Goal: Obtain resource: Download file/media

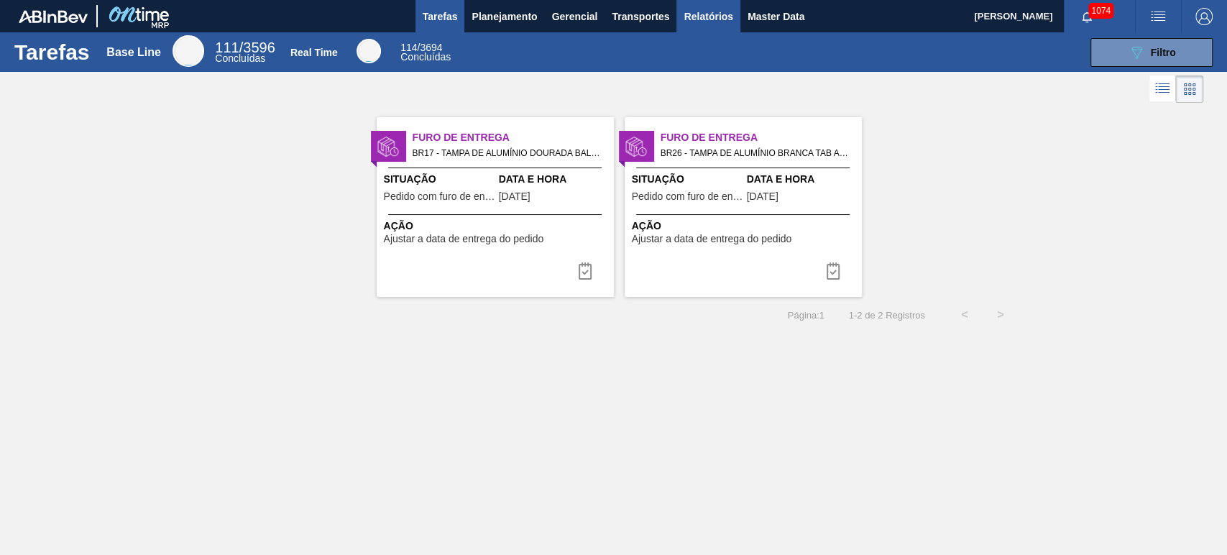
click at [730, 9] on span "Relatórios" at bounding box center [708, 16] width 49 height 17
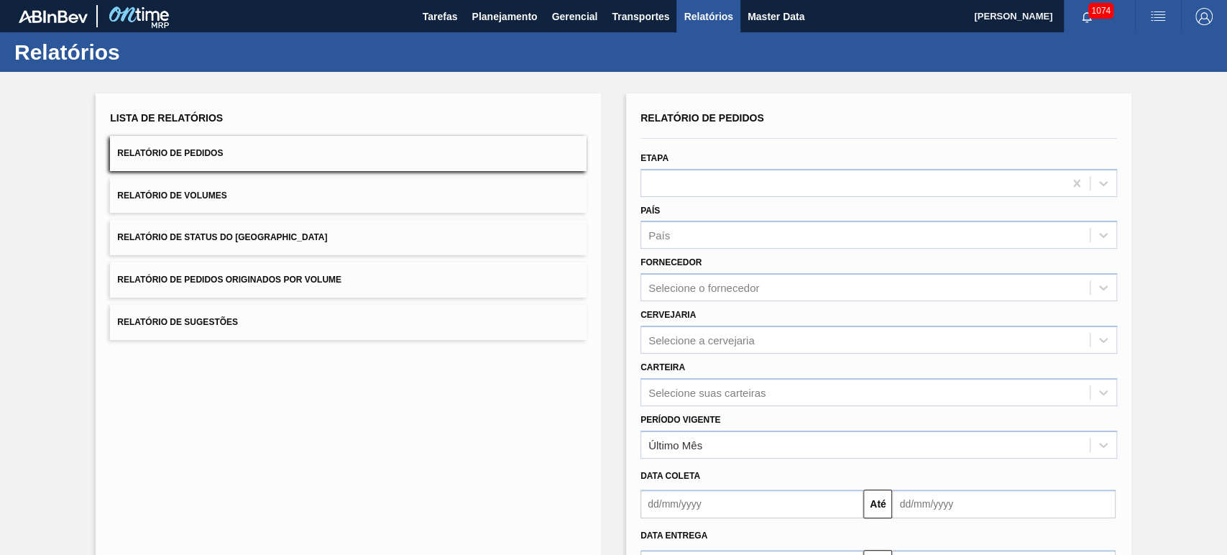
click at [252, 157] on button "Relatório de Pedidos" at bounding box center [348, 153] width 477 height 35
click at [705, 277] on div "Selecione o fornecedor" at bounding box center [865, 287] width 449 height 21
click at [746, 255] on div "Fornecedor Selecione o fornecedor" at bounding box center [878, 276] width 477 height 49
click at [720, 384] on div "Selecione suas carteiras" at bounding box center [878, 392] width 477 height 28
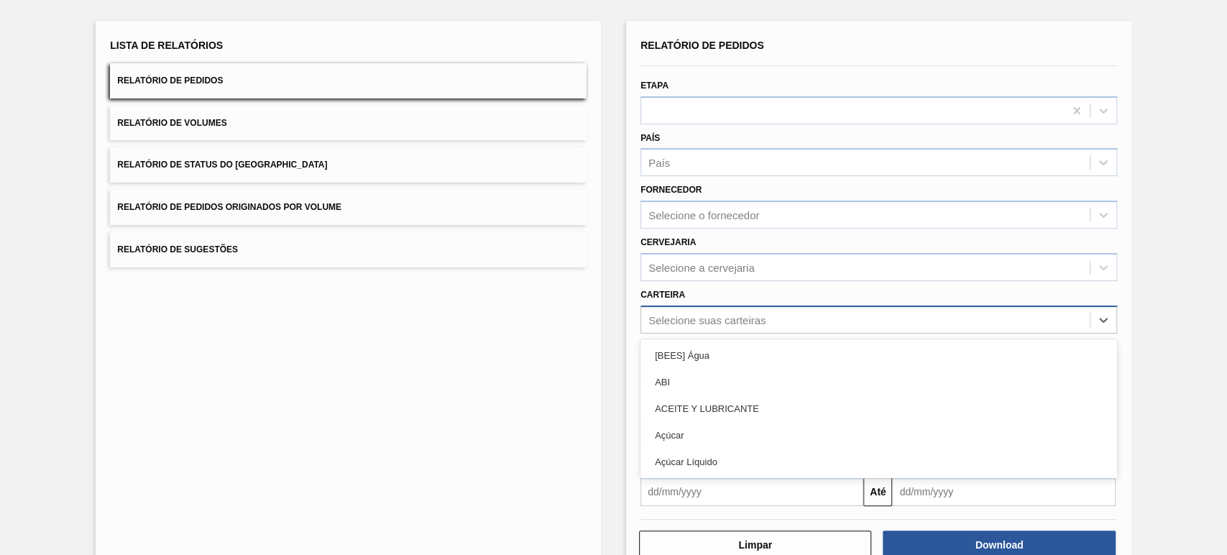
scroll to position [77, 0]
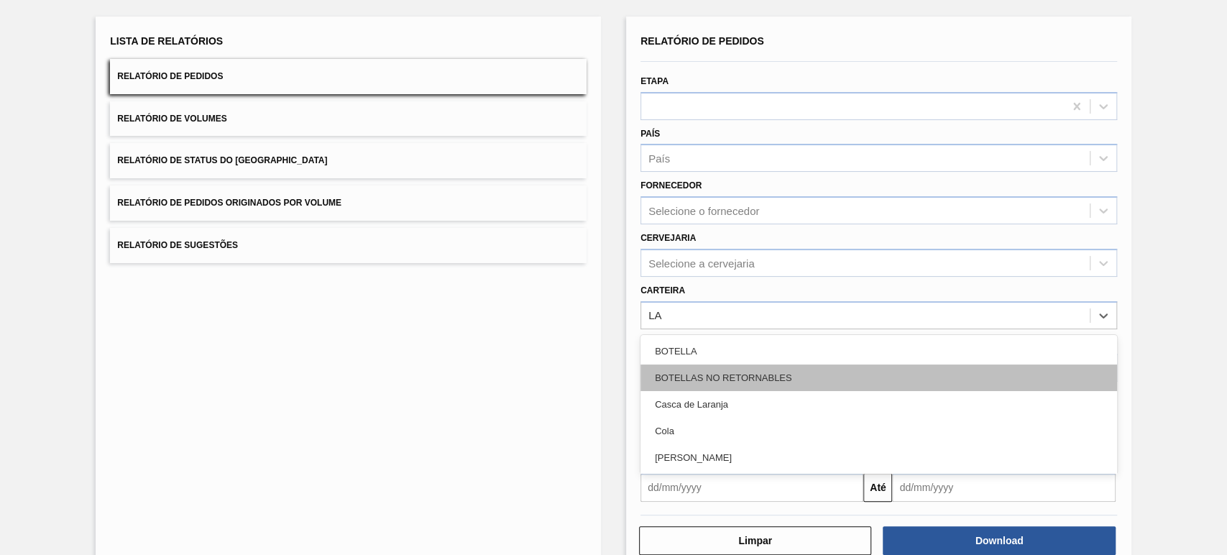
type input "LAT"
click at [720, 385] on div "Lata" at bounding box center [878, 377] width 477 height 27
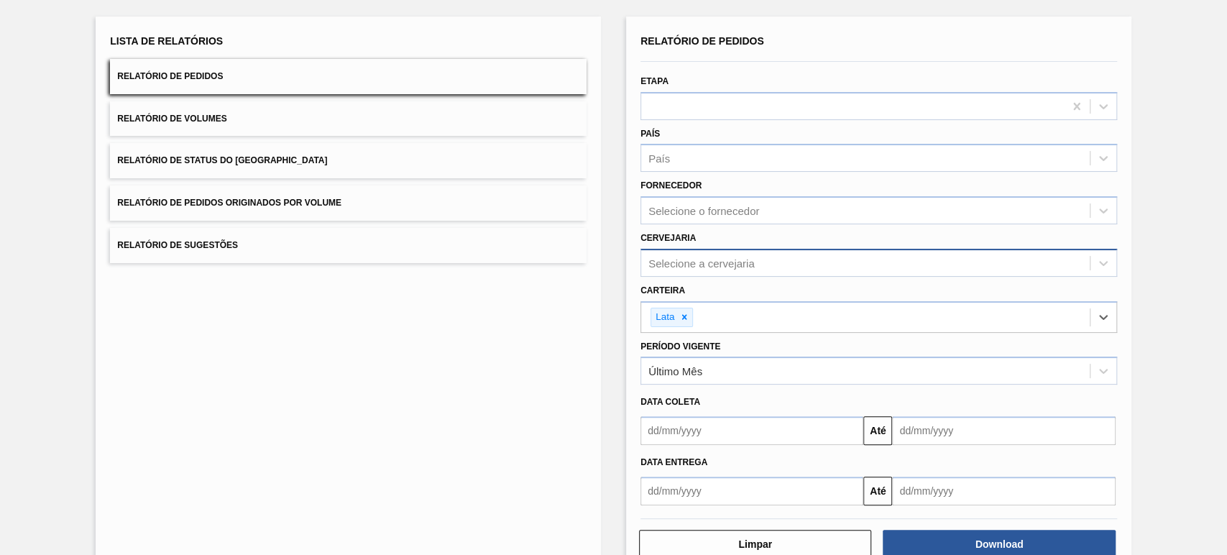
click at [711, 266] on div "Selecione a cervejaria" at bounding box center [701, 263] width 106 height 12
type input "AGUDO"
click at [712, 288] on div "BR09 - Agudos" at bounding box center [878, 298] width 477 height 27
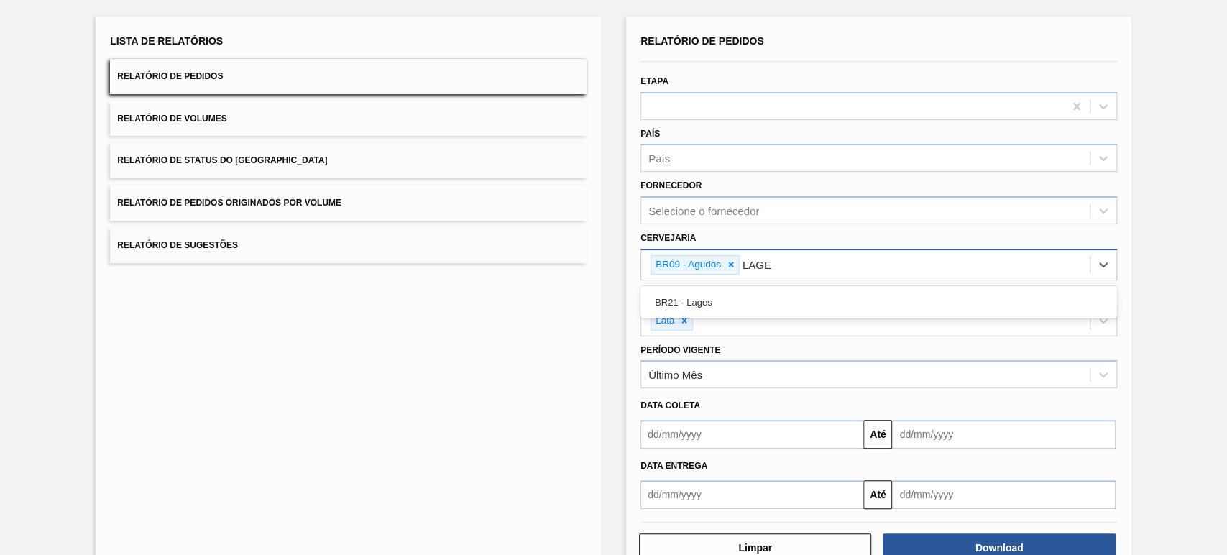
type input "LAGES"
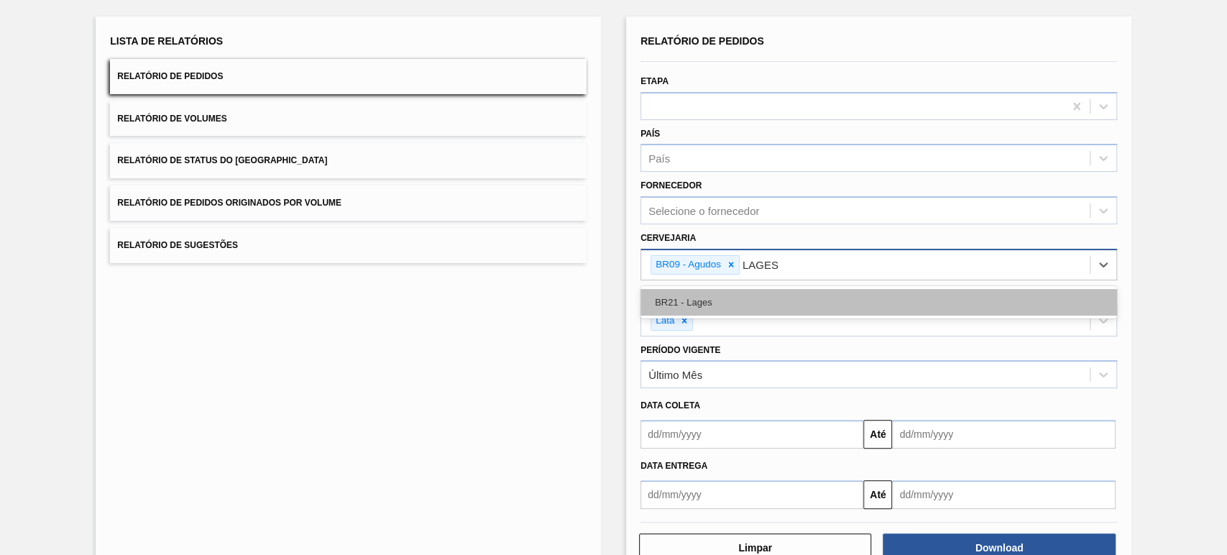
click at [712, 289] on div "BR21 - Lages" at bounding box center [878, 302] width 477 height 27
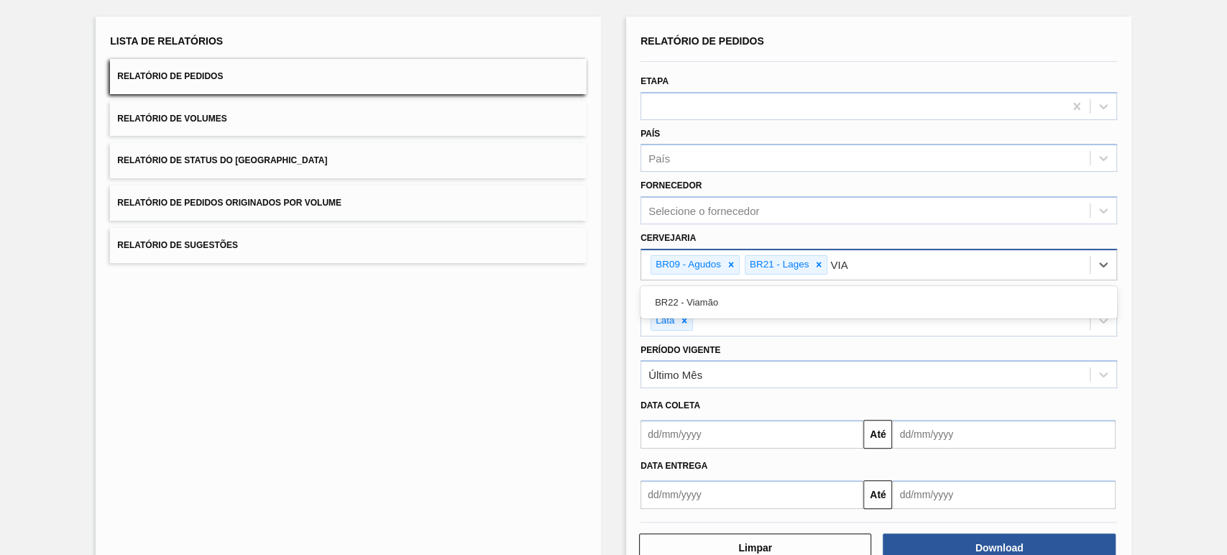
type input "VIAM"
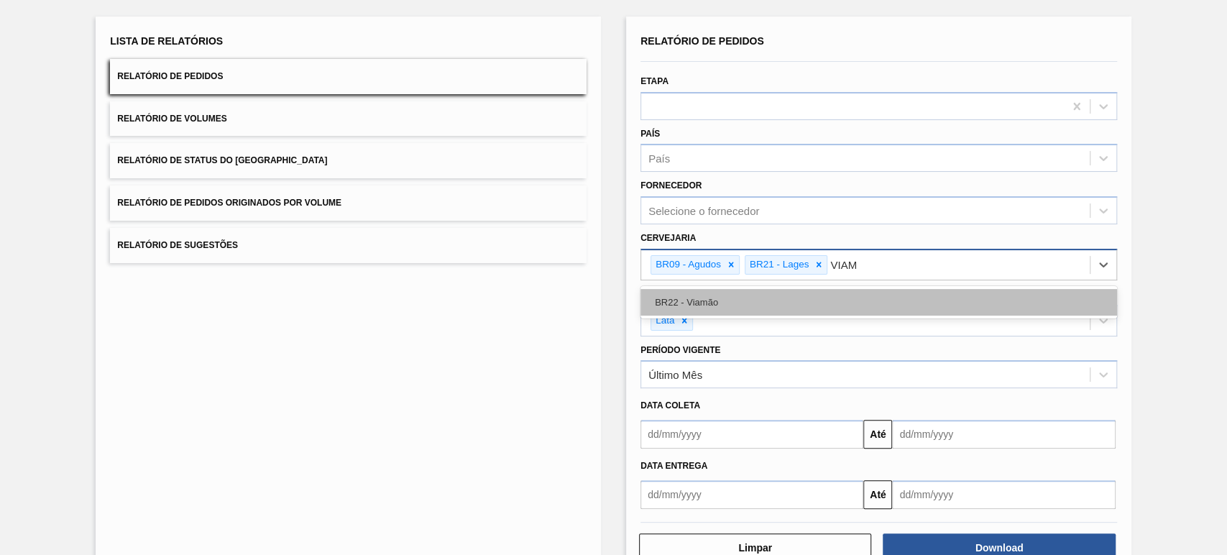
click at [712, 289] on div "BR22 - Viamão" at bounding box center [878, 302] width 477 height 27
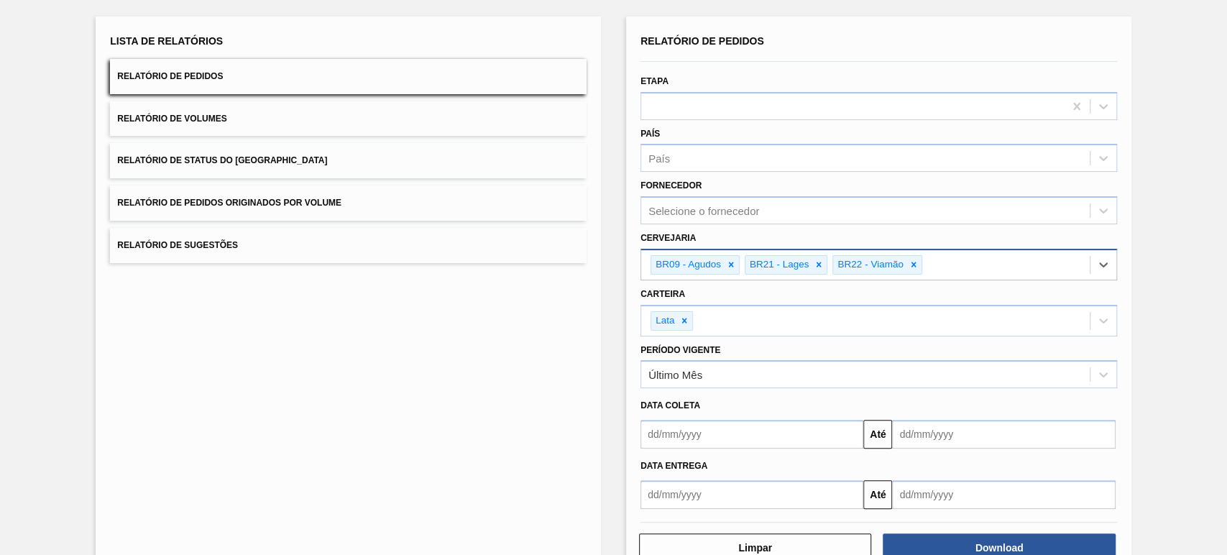
type input "O"
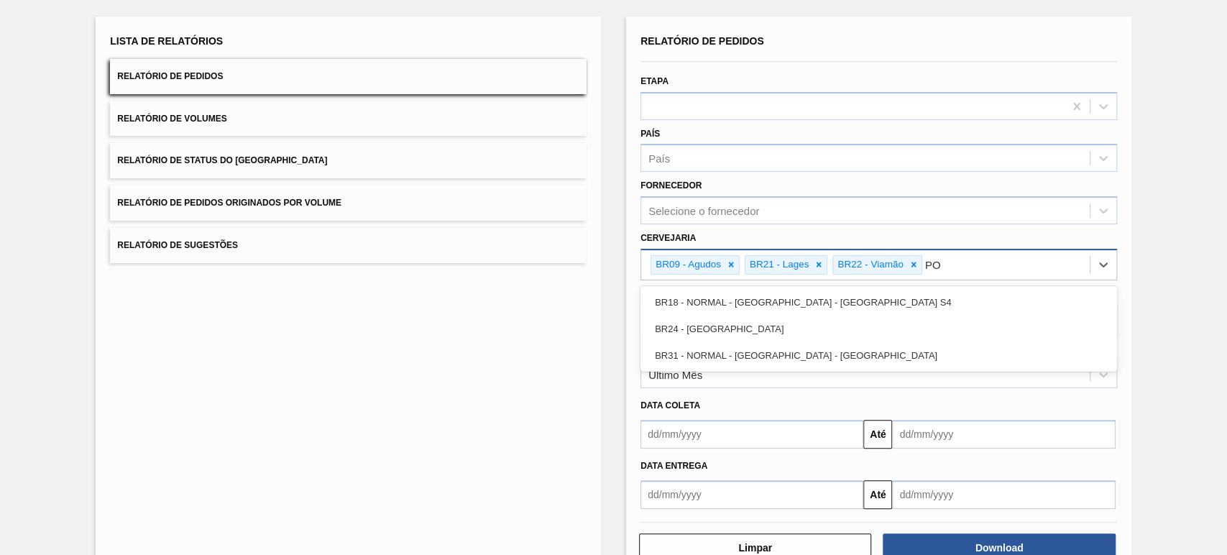
type input "PON"
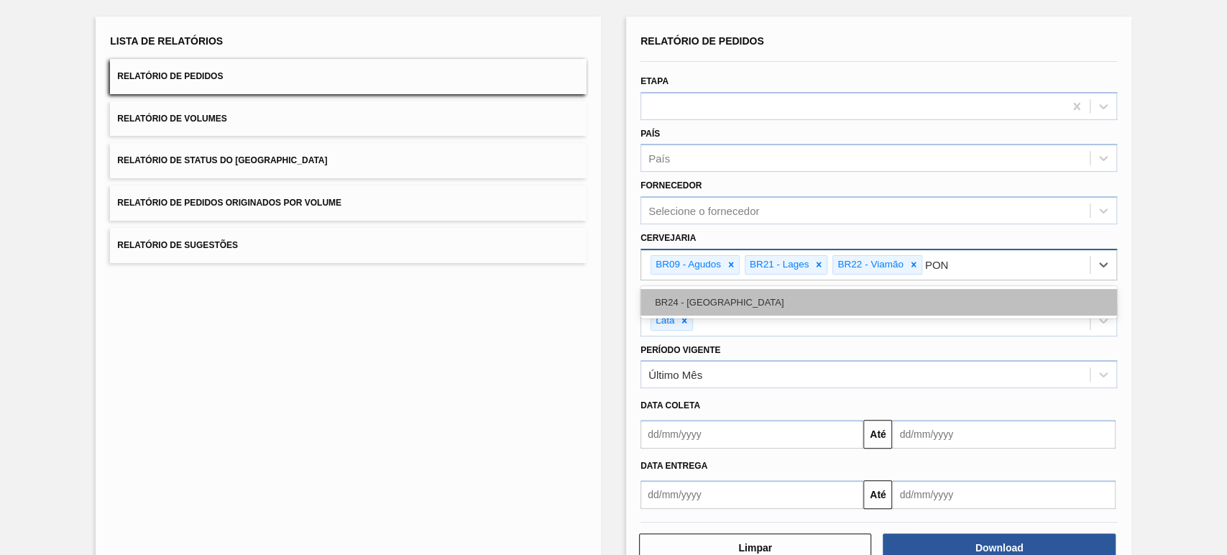
click at [712, 289] on div "BR24 - [GEOGRAPHIC_DATA]" at bounding box center [878, 302] width 477 height 27
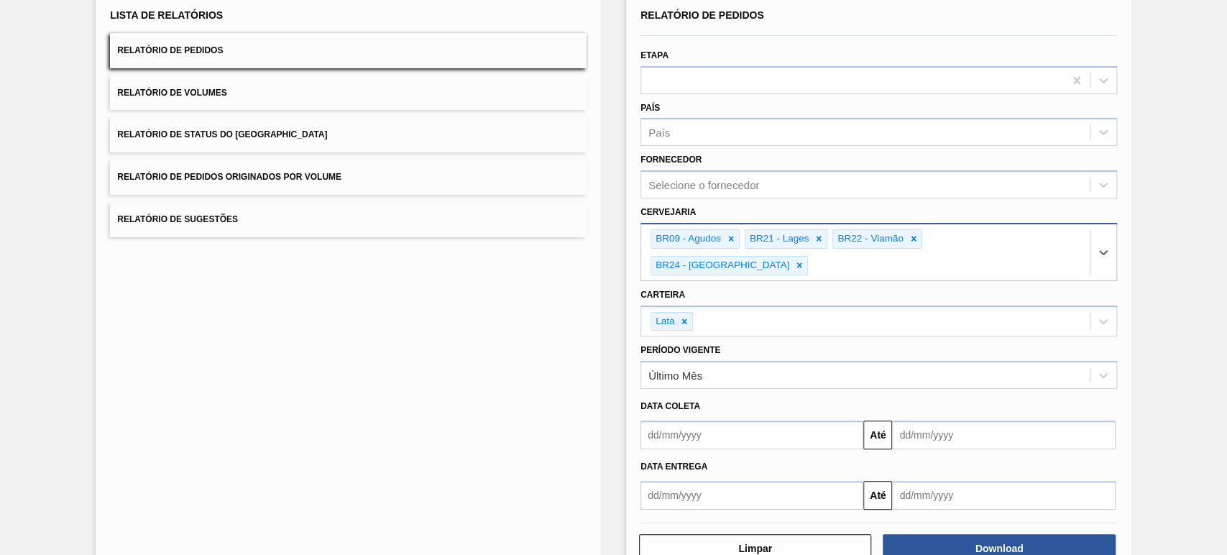
scroll to position [115, 0]
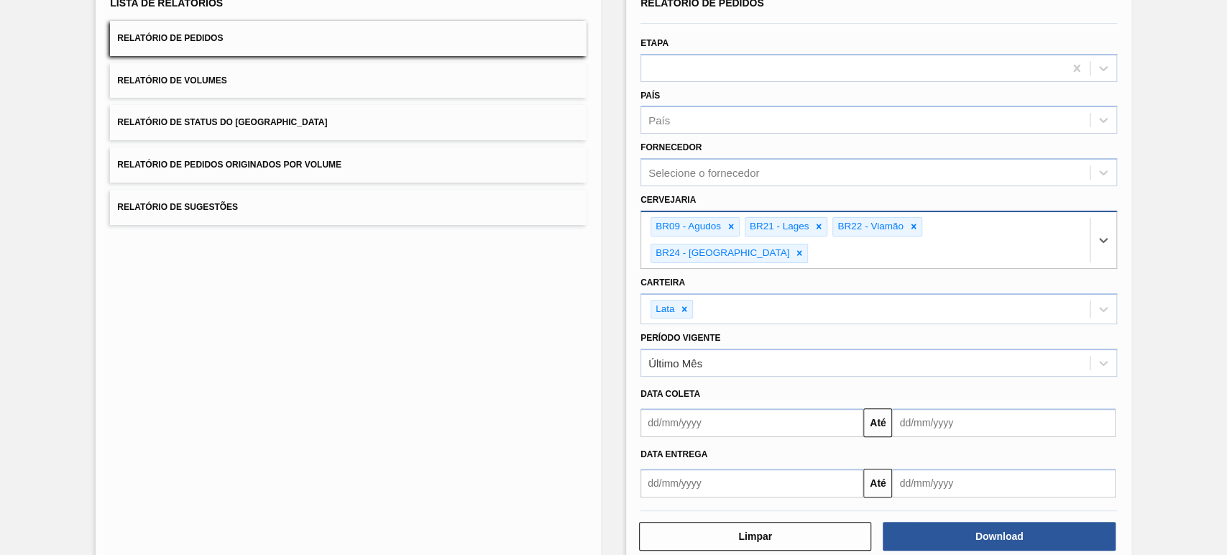
click at [692, 408] on input "text" at bounding box center [751, 422] width 223 height 29
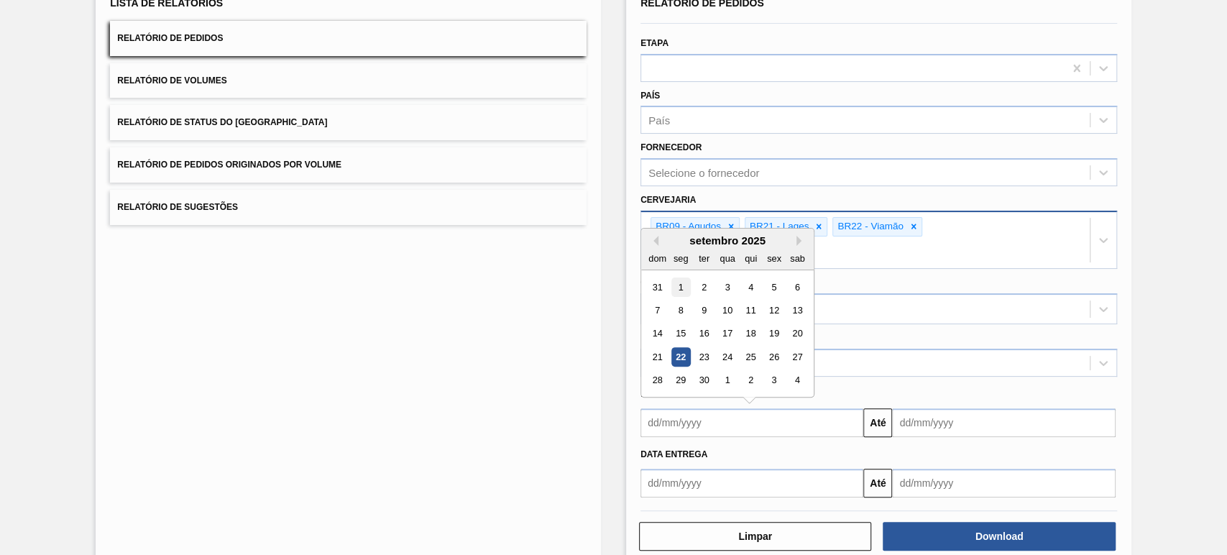
click at [683, 277] on div "1" at bounding box center [680, 286] width 19 height 19
type input "[DATE]"
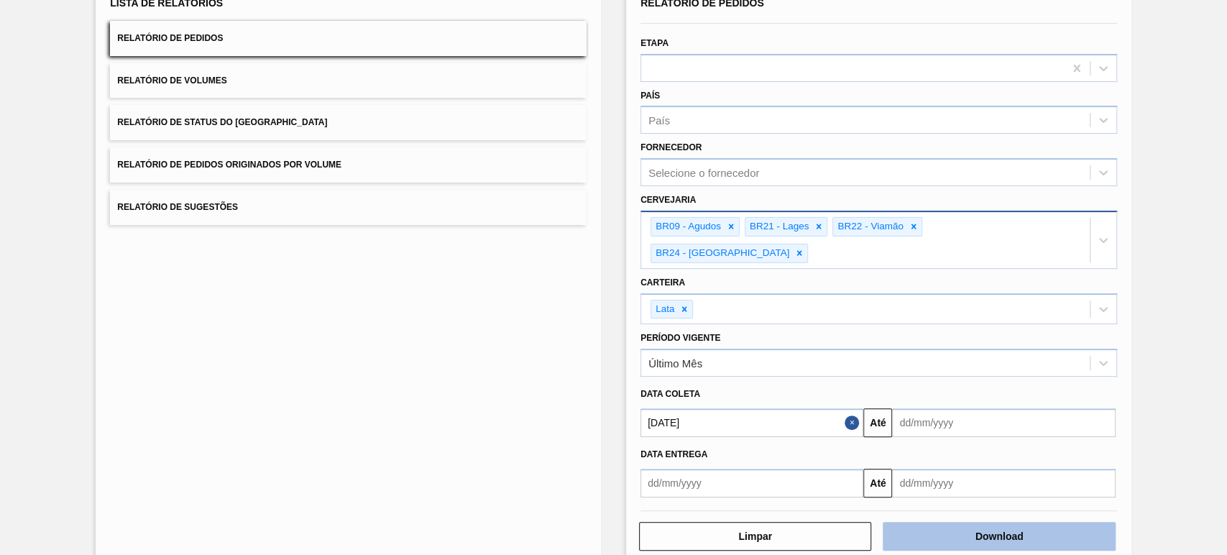
click at [988, 522] on button "Download" at bounding box center [999, 536] width 232 height 29
click at [992, 522] on button "Download" at bounding box center [999, 536] width 232 height 29
click at [217, 70] on button "Relatório de Volumes" at bounding box center [348, 80] width 477 height 35
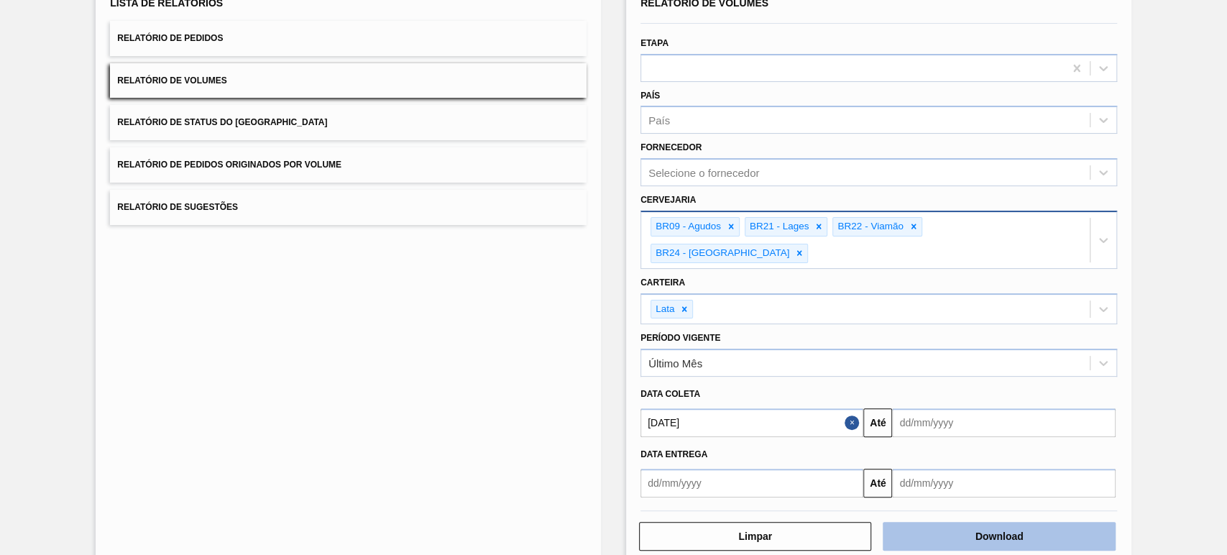
click at [983, 522] on button "Download" at bounding box center [999, 536] width 232 height 29
